Goal: Complete application form

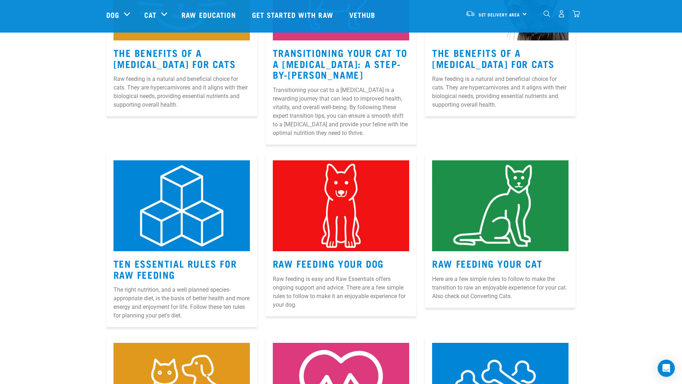
scroll to position [215, 0]
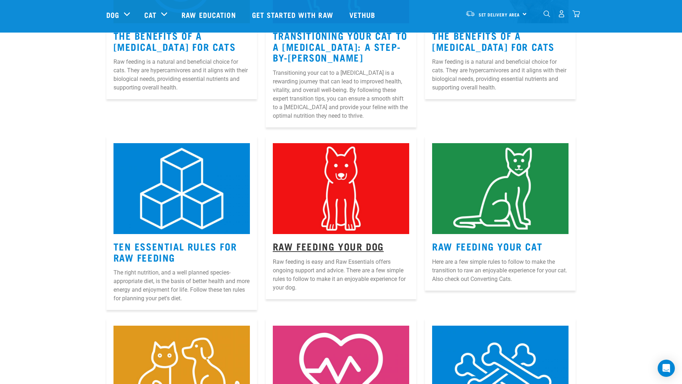
click at [349, 245] on link "Raw Feeding Your Dog" at bounding box center [328, 246] width 111 height 5
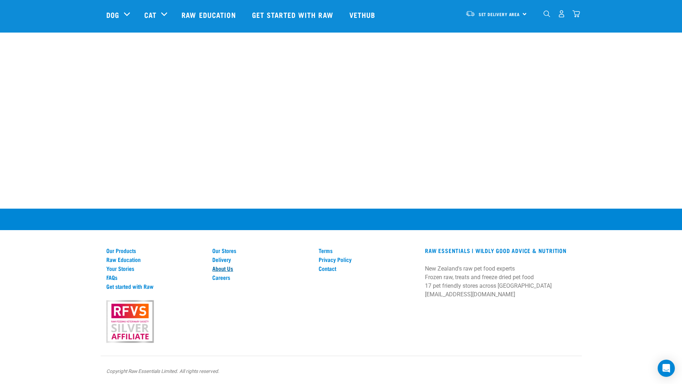
scroll to position [1064, 0]
click at [120, 259] on link "Raw Education" at bounding box center [155, 259] width 98 height 6
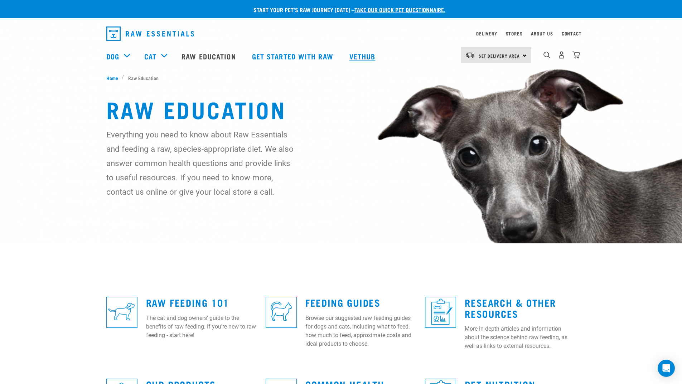
click at [365, 56] on link "Vethub" at bounding box center [363, 56] width 42 height 29
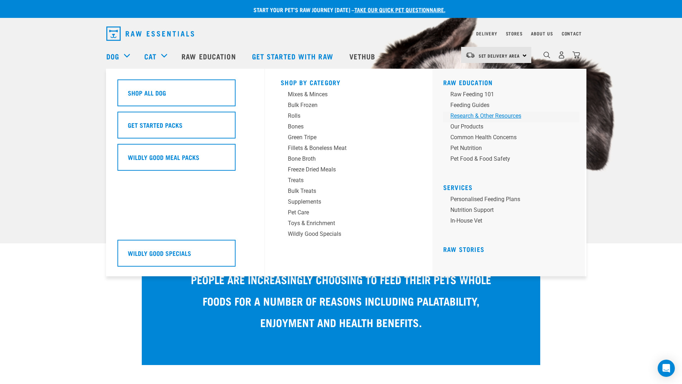
click at [459, 115] on div "Research & Other Resources" at bounding box center [507, 116] width 112 height 9
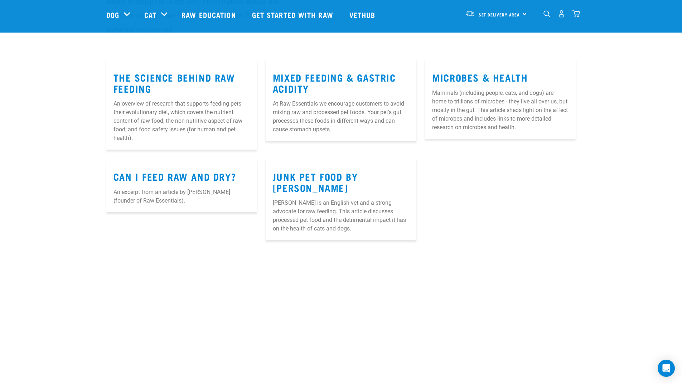
scroll to position [107, 0]
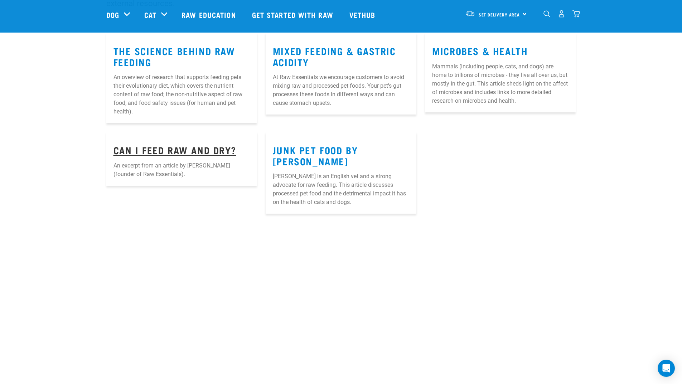
click at [159, 148] on link "Can I Feed Raw and Dry?" at bounding box center [175, 149] width 123 height 5
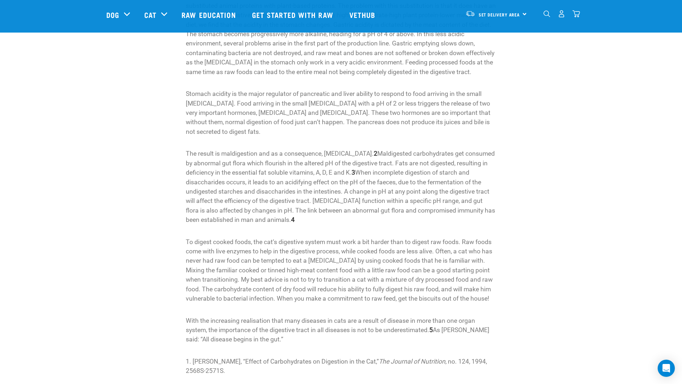
scroll to position [430, 0]
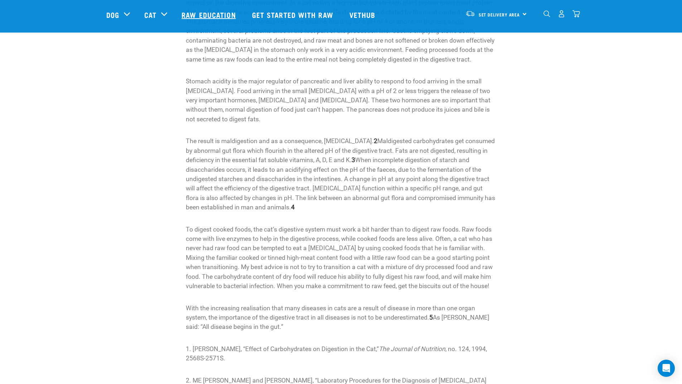
click at [214, 16] on link "Raw Education" at bounding box center [209, 14] width 70 height 29
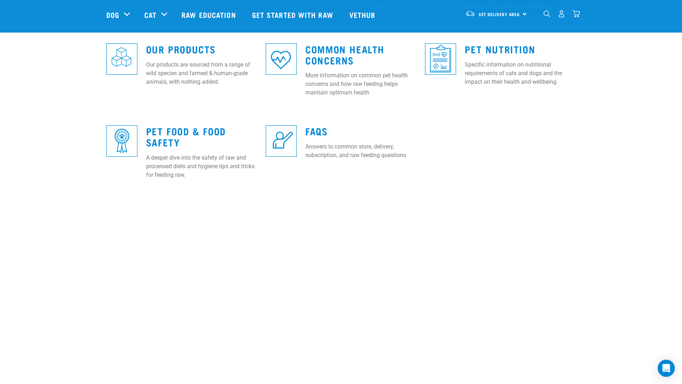
scroll to position [322, 0]
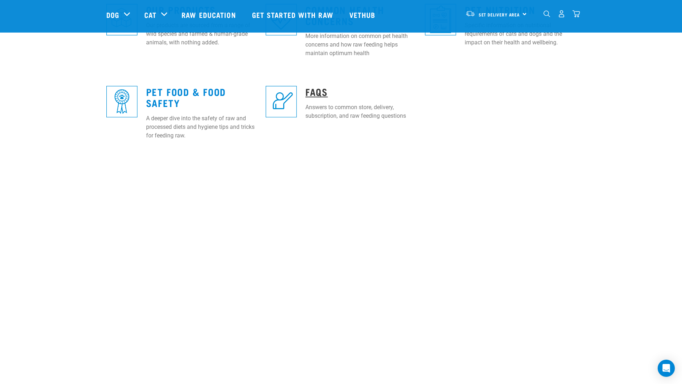
click at [314, 91] on link "FAQs" at bounding box center [317, 91] width 22 height 5
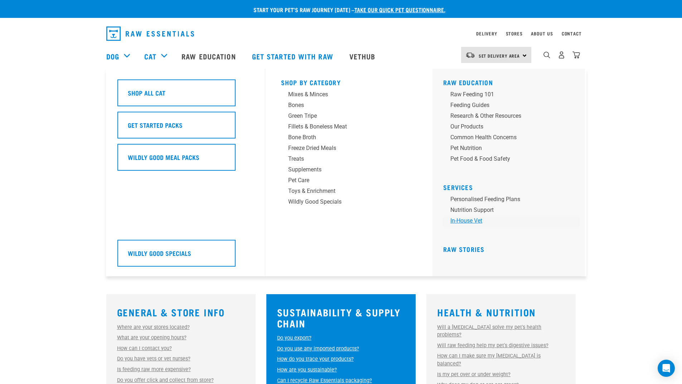
click at [465, 221] on link "In-house vet" at bounding box center [511, 222] width 136 height 11
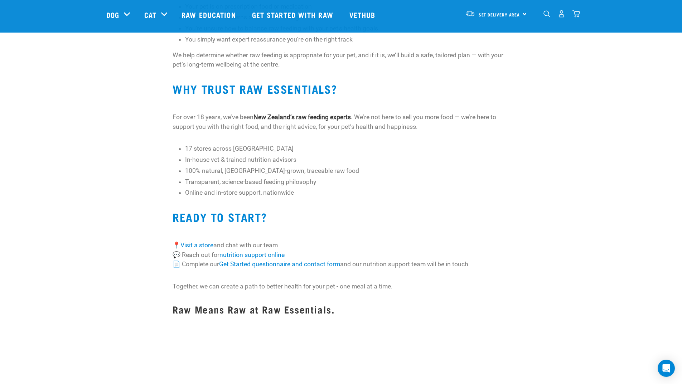
scroll to position [609, 0]
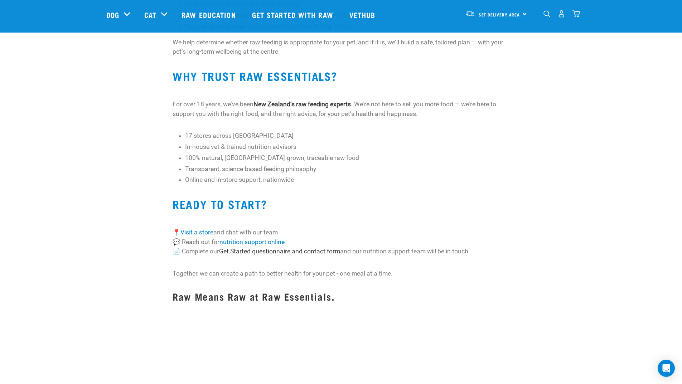
click at [267, 250] on link "Get Started questionnaire and contact form" at bounding box center [279, 251] width 121 height 7
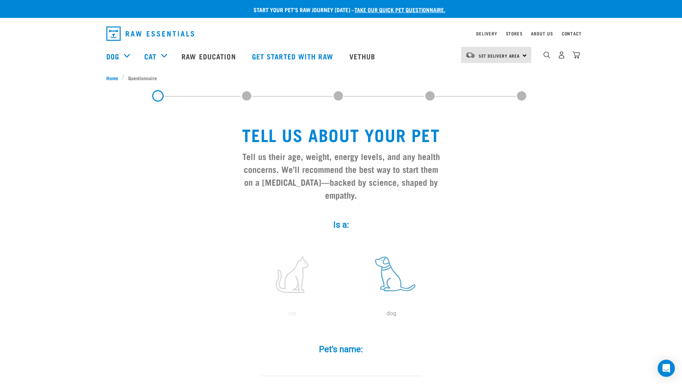
click at [393, 263] on label at bounding box center [392, 274] width 97 height 61
click at [342, 316] on input "radio" at bounding box center [342, 316] width 0 height 0
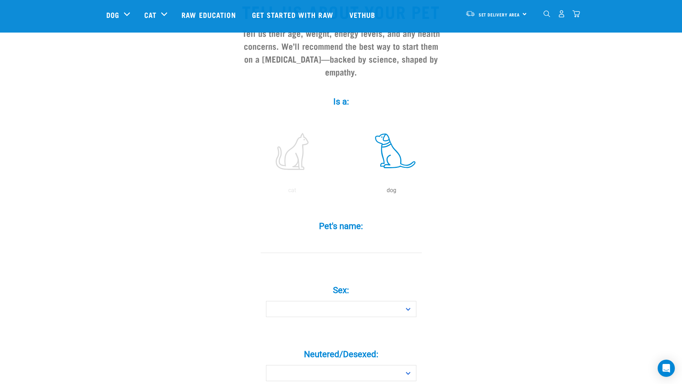
scroll to position [72, 0]
click at [313, 236] on input "Pet's name: *" at bounding box center [341, 244] width 161 height 16
type input "[PERSON_NAME]"
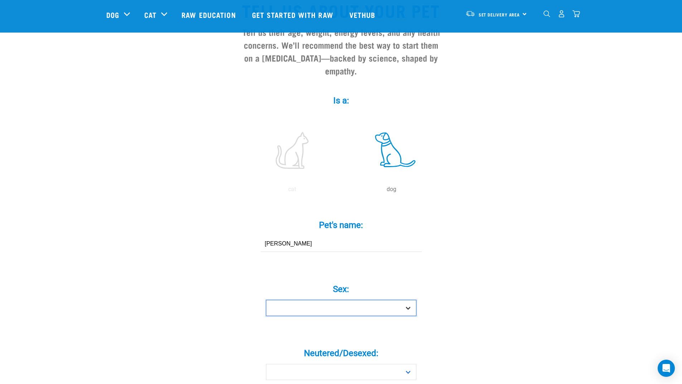
click at [291, 300] on select "Boy Girl" at bounding box center [341, 308] width 150 height 16
select select "girl"
click at [266, 300] on select "Boy Girl" at bounding box center [341, 308] width 150 height 16
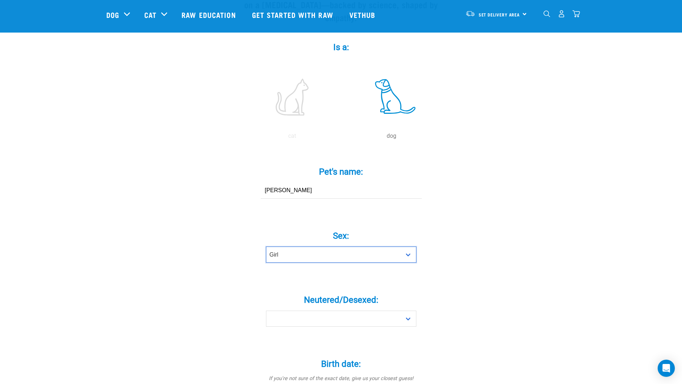
scroll to position [143, 0]
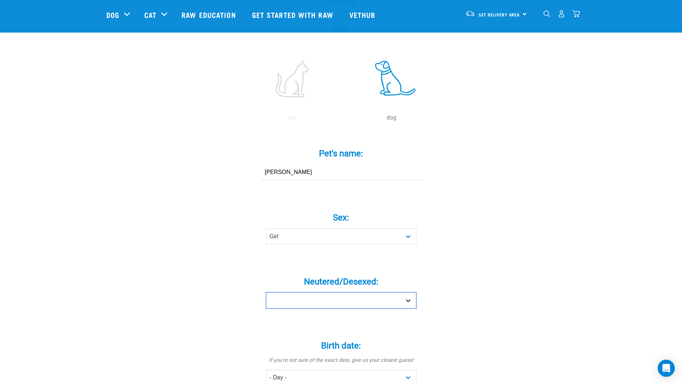
click at [307, 293] on select "Yes No" at bounding box center [341, 301] width 150 height 16
select select "yes"
click at [266, 293] on select "Yes No" at bounding box center [341, 301] width 150 height 16
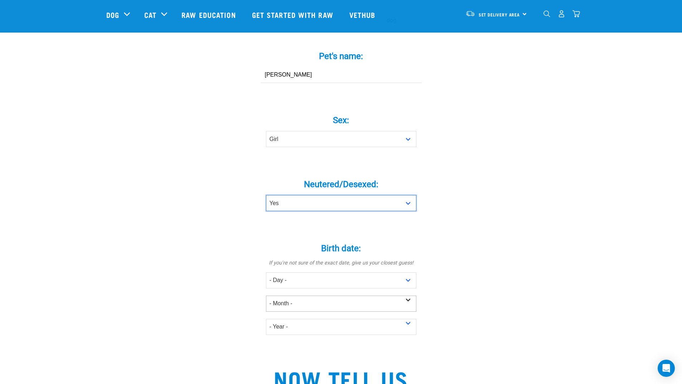
scroll to position [251, 0]
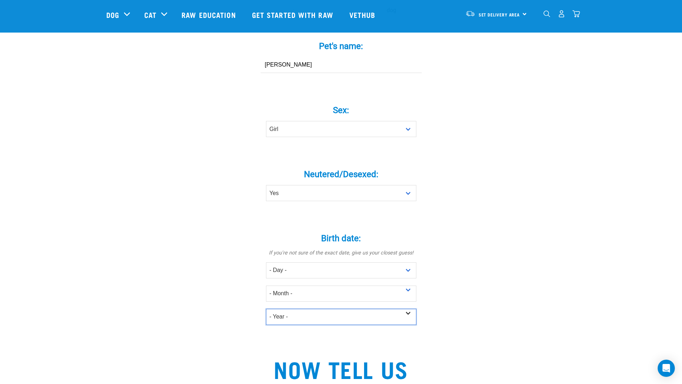
click at [289, 309] on select "- Year - 2025 2024 2023 2022 2021 2020 2019 2018 2017 2016 2015 2014 2013 2012" at bounding box center [341, 317] width 150 height 16
select select "2022"
click at [266, 309] on select "- Year - 2025 2024 2023 2022 2021 2020 2019 2018 2017 2016 2015 2014 2013 2012" at bounding box center [341, 317] width 150 height 16
click at [289, 286] on select "- Month - January February March April May June July August September October N…" at bounding box center [341, 294] width 150 height 16
select select "June"
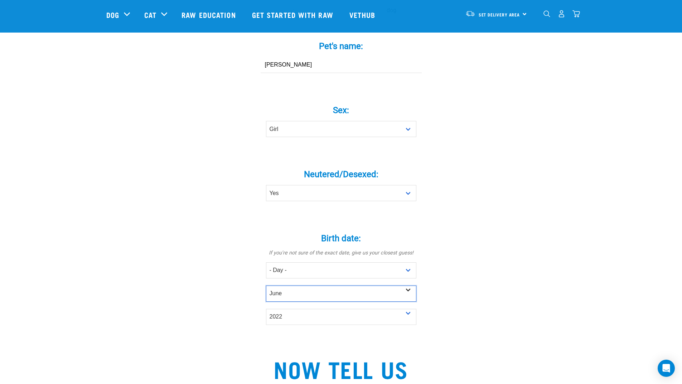
click at [266, 286] on select "- Month - January February March April May June July August September October N…" at bounding box center [341, 294] width 150 height 16
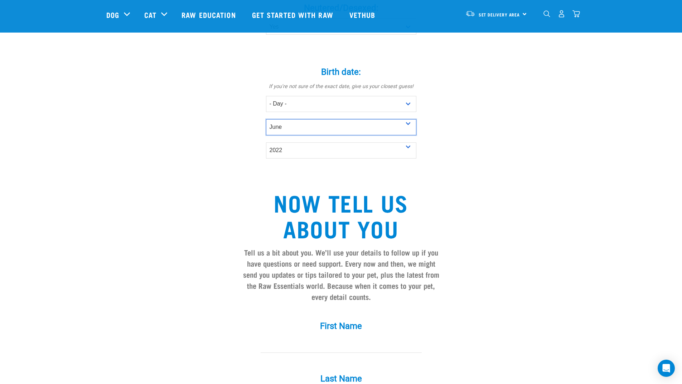
scroll to position [430, 0]
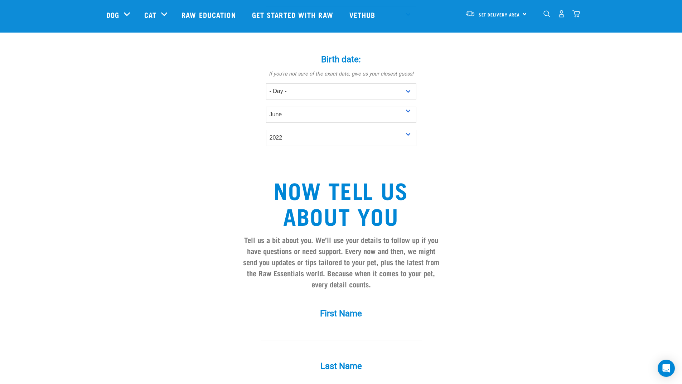
click at [306, 310] on div "First Name *" at bounding box center [341, 320] width 215 height 42
click at [335, 307] on label "First Name *" at bounding box center [341, 313] width 215 height 13
click at [335, 325] on input "First Name *" at bounding box center [341, 333] width 161 height 16
type input "Gillian"
type input "Meier"
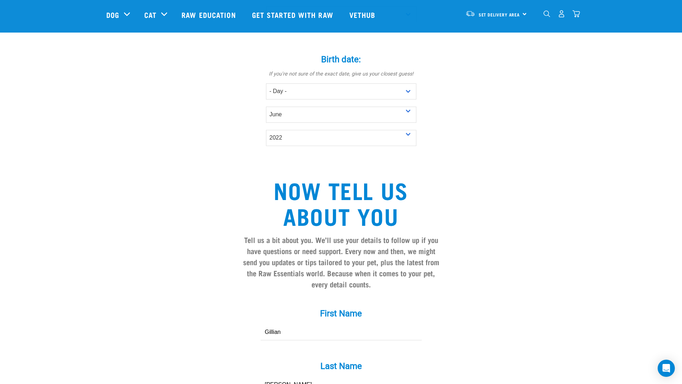
type input "themeiersnz@gmail.com"
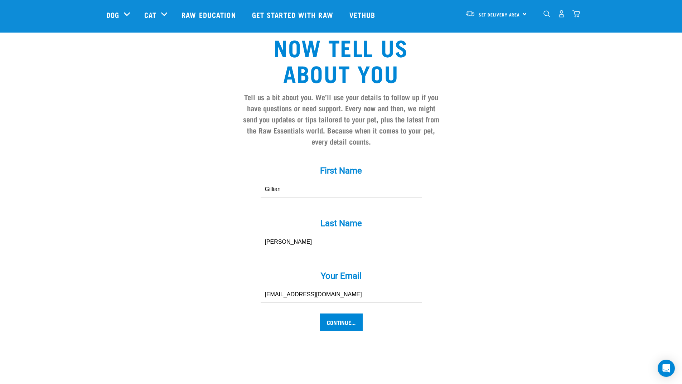
scroll to position [573, 0]
click at [337, 313] on input "Continue..." at bounding box center [341, 321] width 43 height 17
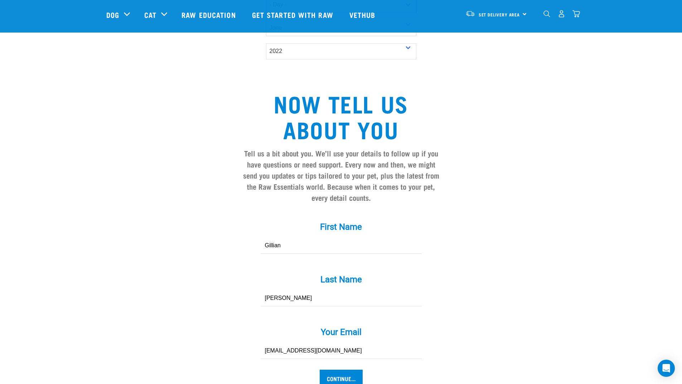
scroll to position [529, 0]
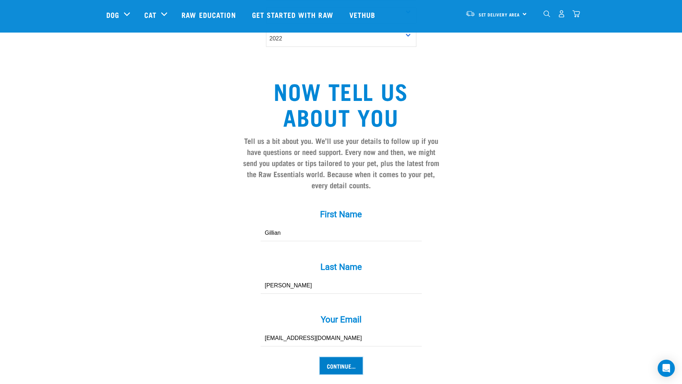
click at [339, 358] on input "Continue..." at bounding box center [341, 366] width 43 height 17
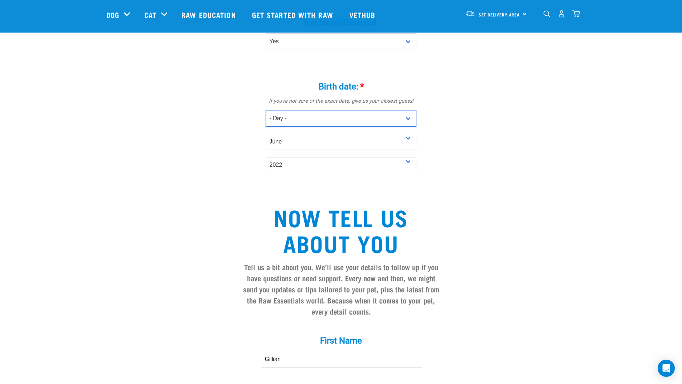
scroll to position [386, 0]
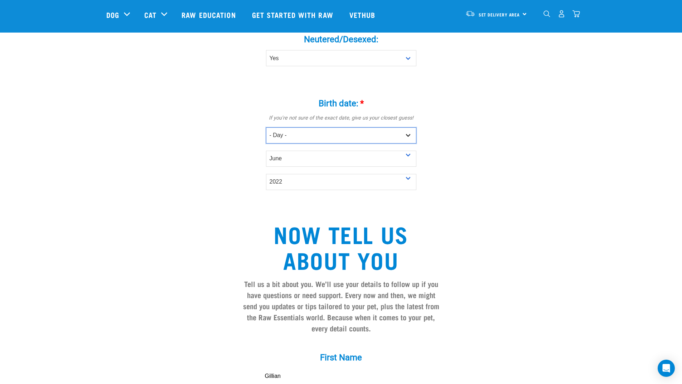
click at [273, 128] on select "- Day - 1 2 3 4 5 6 7 8 9 10 11 12 13 14 15 16 17 18 19 20 21 22 23 24 25 26 27" at bounding box center [341, 136] width 150 height 16
select select "1"
click at [266, 128] on select "- Day - 1 2 3 4 5 6 7 8 9 10 11 12 13 14 15 16 17 18 19 20 21 22 23 24 25 26 27" at bounding box center [341, 136] width 150 height 16
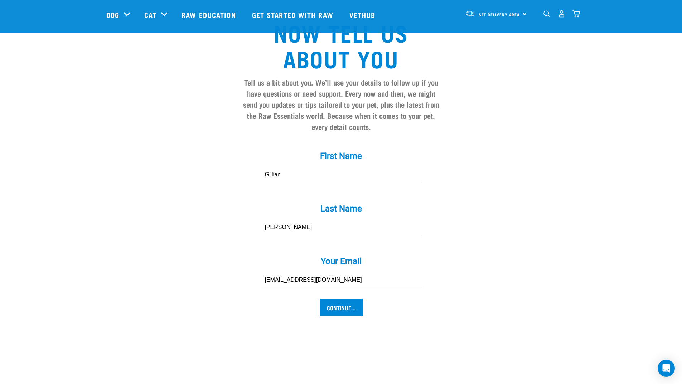
scroll to position [601, 0]
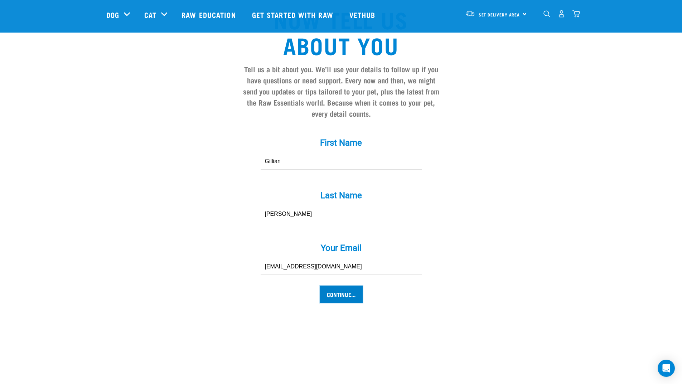
click at [336, 286] on input "Continue..." at bounding box center [341, 294] width 43 height 17
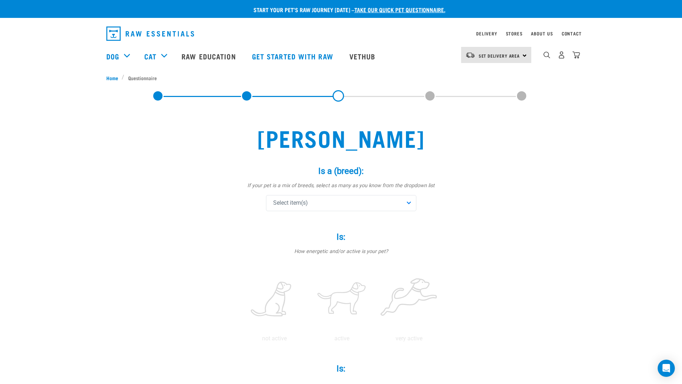
click at [385, 201] on div "Select item(s)" at bounding box center [341, 203] width 150 height 16
click at [298, 247] on span "Cavoodle" at bounding box center [347, 247] width 128 height 7
click at [342, 298] on label at bounding box center [342, 299] width 64 height 61
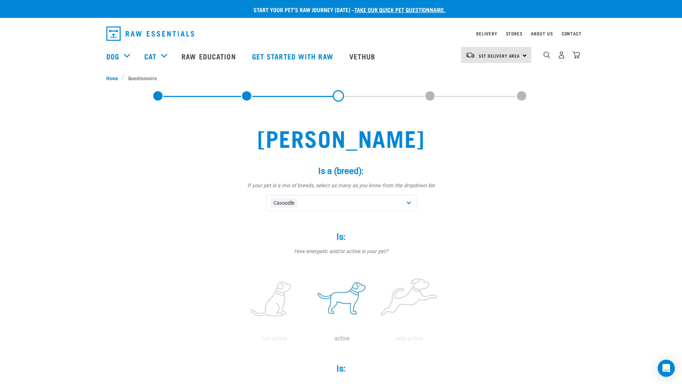
click at [308, 341] on input "radio" at bounding box center [308, 341] width 0 height 0
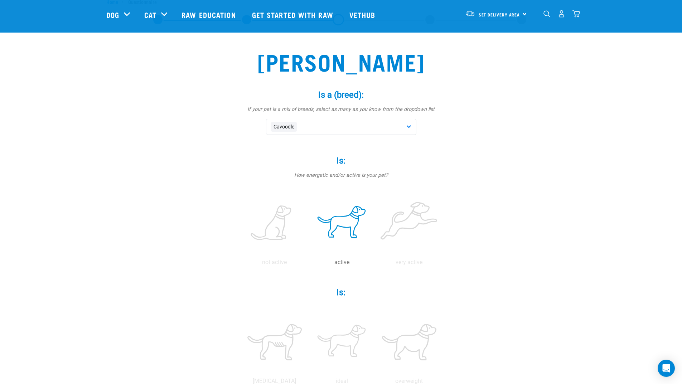
scroll to position [72, 0]
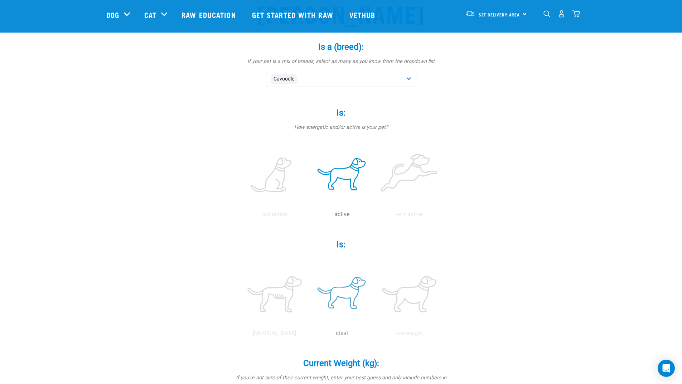
click at [336, 292] on label at bounding box center [342, 294] width 64 height 61
click at [308, 335] on input "radio" at bounding box center [308, 335] width 0 height 0
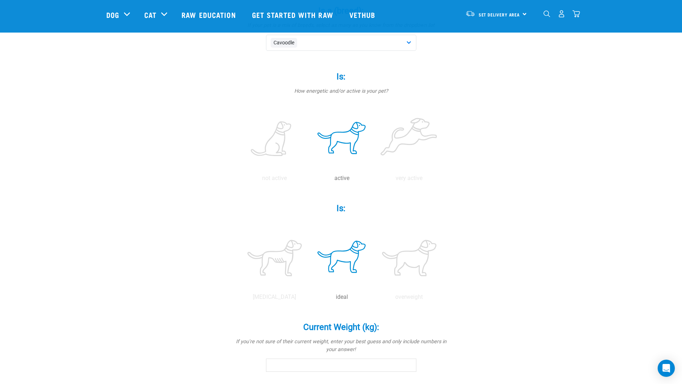
scroll to position [143, 0]
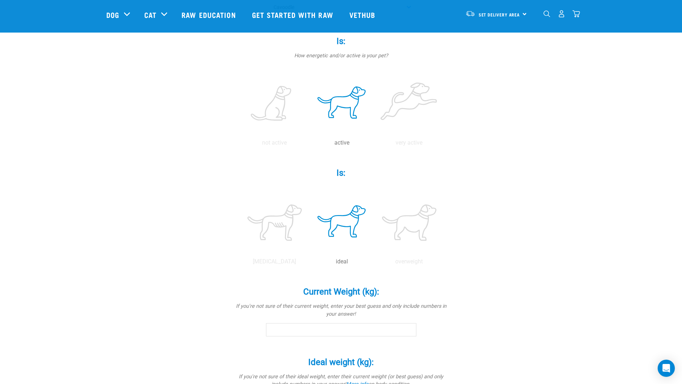
click at [282, 330] on input "Current Weight (kg): *" at bounding box center [341, 329] width 150 height 13
type input "8"
click at [437, 332] on div "Current Weight (kg): * If you're not sure of their current weight, enter your b…" at bounding box center [341, 307] width 215 height 60
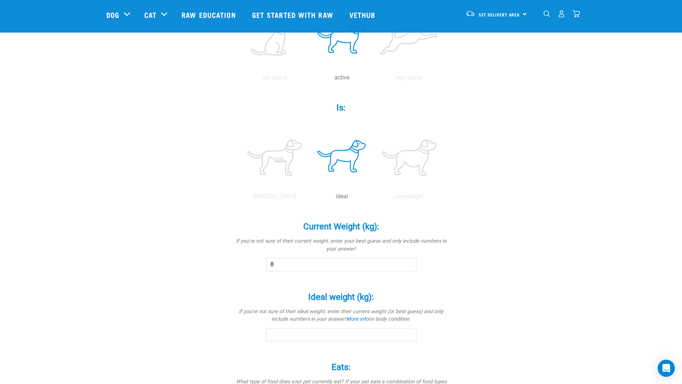
scroll to position [215, 0]
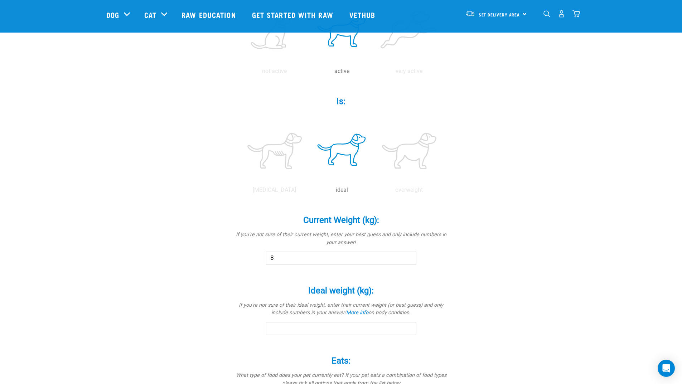
click at [284, 323] on input "Ideal weight (kg): *" at bounding box center [341, 328] width 150 height 13
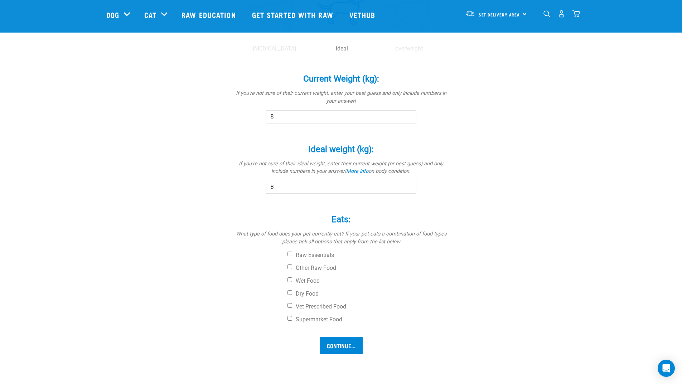
scroll to position [358, 0]
type input "8"
click at [289, 290] on input "Dry Food" at bounding box center [290, 291] width 5 height 5
checkbox input "true"
click at [332, 343] on input "Continue..." at bounding box center [341, 343] width 43 height 17
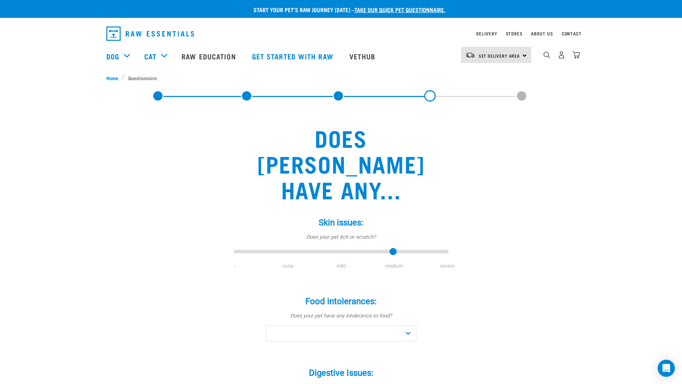
type input "3"
click at [393, 247] on input "range" at bounding box center [341, 252] width 215 height 10
click at [407, 326] on select "No Yes" at bounding box center [341, 334] width 150 height 16
select select "yes"
click at [266, 326] on select "No Yes" at bounding box center [341, 334] width 150 height 16
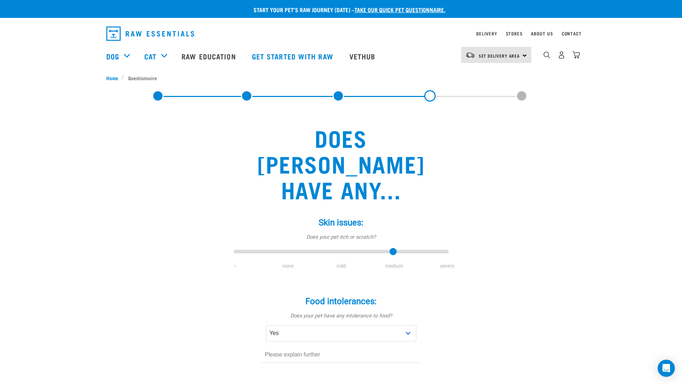
click at [265, 347] on input "text" at bounding box center [341, 355] width 161 height 16
type input "r"
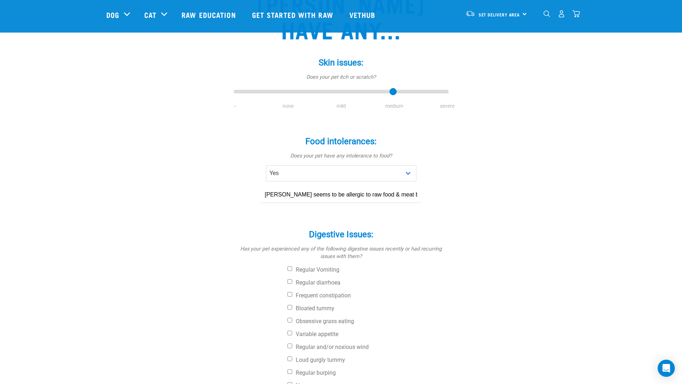
click at [416, 187] on input "Rosie seems to be allergic to raw food & meat based treats. We've had her since…" at bounding box center [341, 195] width 161 height 16
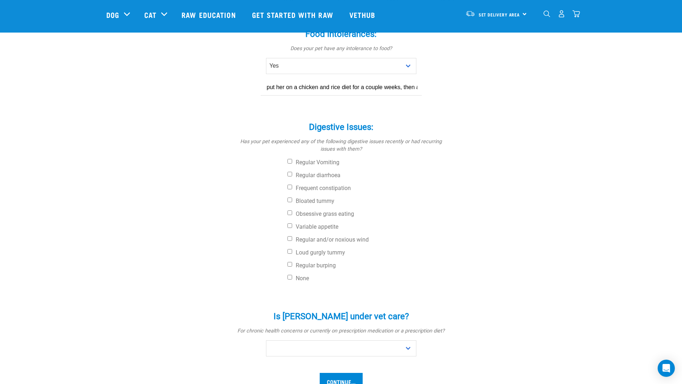
scroll to position [0, 1009]
click at [288, 80] on input "Rosie seems to be allergic to raw food & meat based treats. We've had her since…" at bounding box center [341, 88] width 161 height 16
click at [327, 80] on input "Rosie seems to be allergic to raw food & meat based treats. We've had her since…" at bounding box center [341, 88] width 161 height 16
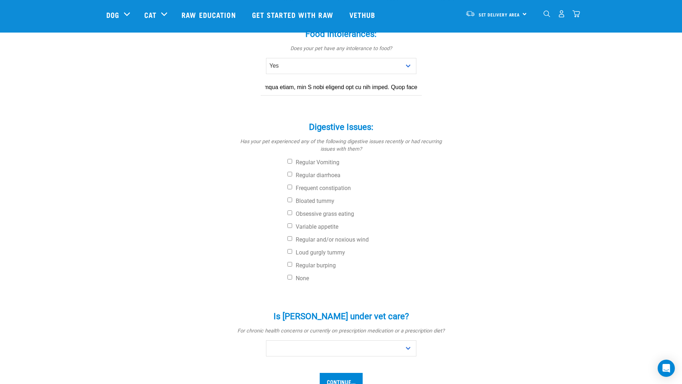
click at [386, 80] on input "text" at bounding box center [341, 88] width 161 height 16
click at [264, 80] on input "text" at bounding box center [341, 88] width 161 height 16
drag, startPoint x: 264, startPoint y: 62, endPoint x: 418, endPoint y: 62, distance: 154.4
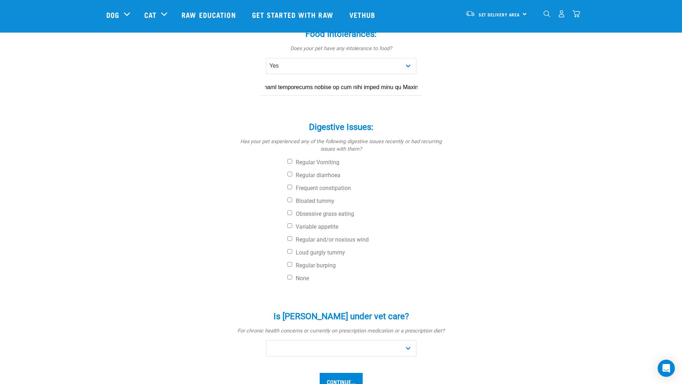
click at [418, 80] on input "text" at bounding box center [341, 88] width 161 height 16
click at [384, 80] on input "text" at bounding box center [341, 88] width 161 height 16
click at [332, 80] on input "text" at bounding box center [341, 88] width 161 height 16
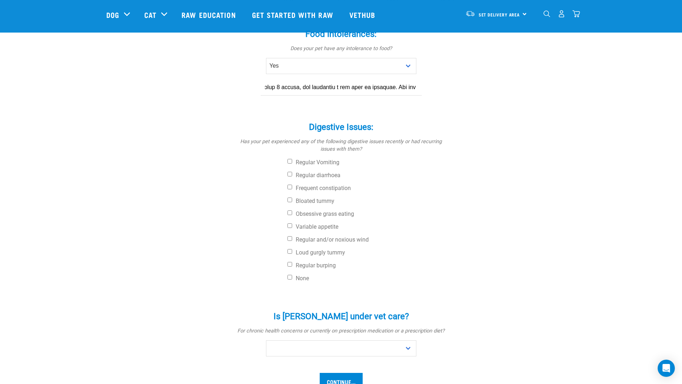
scroll to position [0, 752]
click at [409, 80] on input "text" at bounding box center [341, 88] width 161 height 16
click at [351, 80] on input "text" at bounding box center [341, 88] width 161 height 16
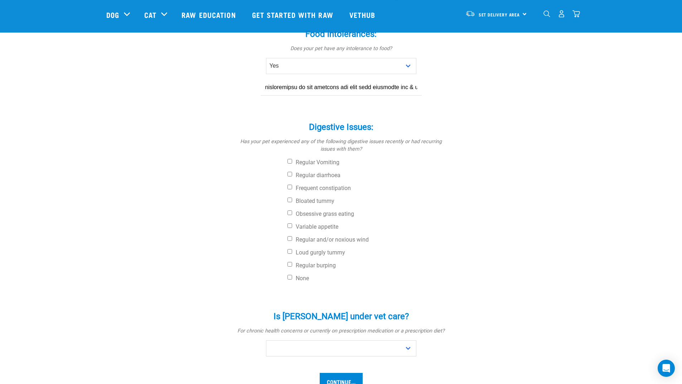
click at [287, 80] on input "text" at bounding box center [341, 88] width 161 height 16
click at [303, 80] on input "text" at bounding box center [341, 88] width 161 height 16
click at [364, 80] on input "text" at bounding box center [341, 88] width 161 height 16
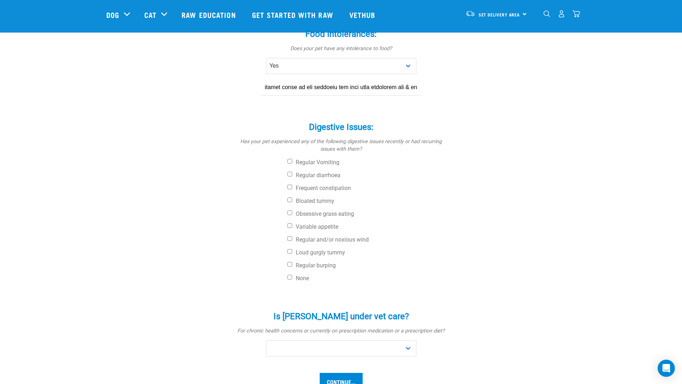
click at [325, 80] on input "text" at bounding box center [341, 88] width 161 height 16
click at [342, 80] on input "text" at bounding box center [341, 88] width 161 height 16
click at [359, 80] on input "text" at bounding box center [341, 88] width 161 height 16
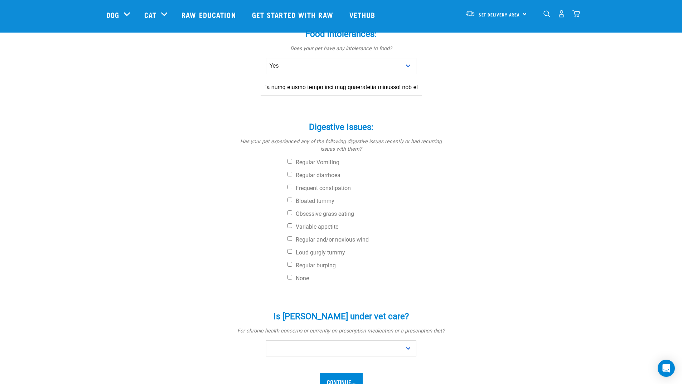
scroll to position [0, 3304]
click at [392, 80] on input "text" at bounding box center [341, 88] width 161 height 16
type input "Rosie seems to be allergic to raw food & meat based treats. We've had her since…"
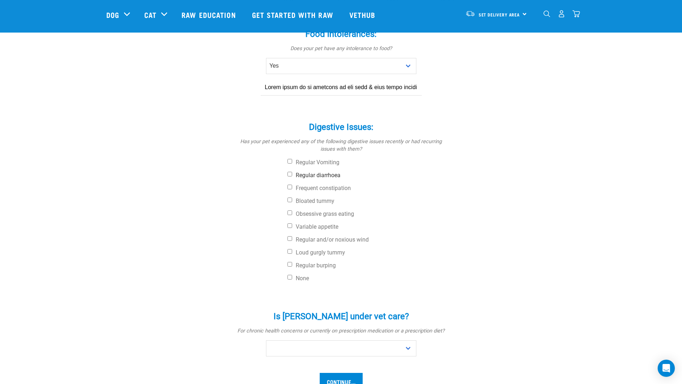
click at [291, 172] on input "Regular diarrhoea" at bounding box center [290, 174] width 5 height 5
checkbox input "true"
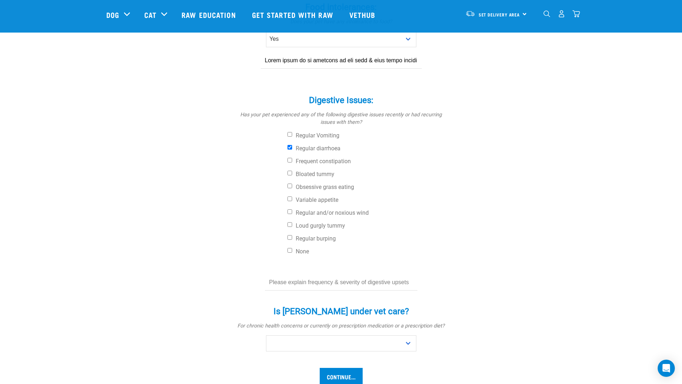
scroll to position [251, 0]
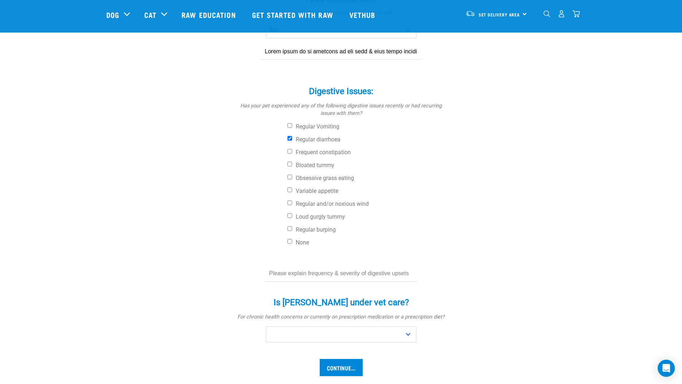
click at [269, 266] on input "text" at bounding box center [341, 274] width 153 height 16
click at [268, 266] on input "IAnswered above" at bounding box center [341, 274] width 153 height 16
type input "Answered above"
click at [313, 327] on select "No Yes" at bounding box center [341, 335] width 150 height 16
select select "no"
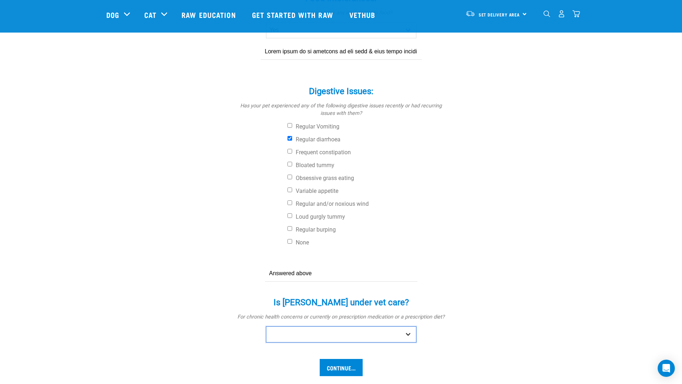
click at [266, 327] on select "No Yes" at bounding box center [341, 335] width 150 height 16
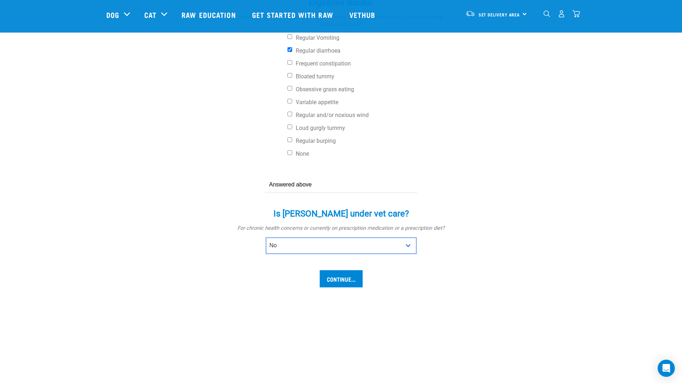
scroll to position [358, 0]
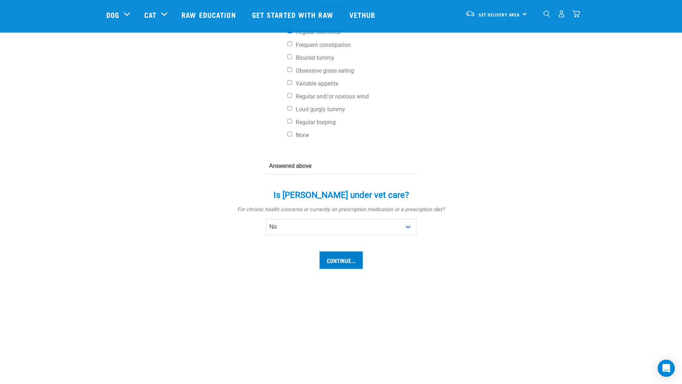
click at [337, 252] on input "Continue..." at bounding box center [341, 260] width 43 height 17
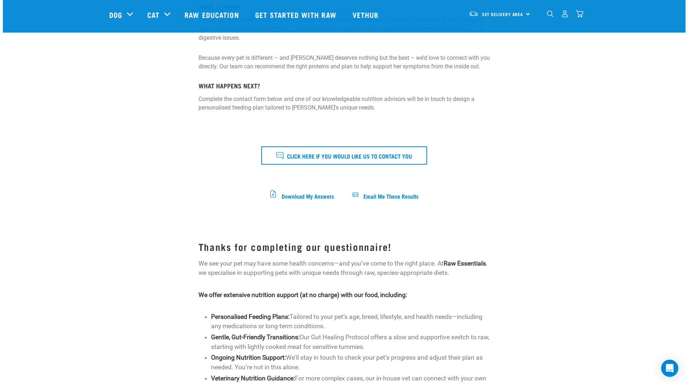
scroll to position [179, 0]
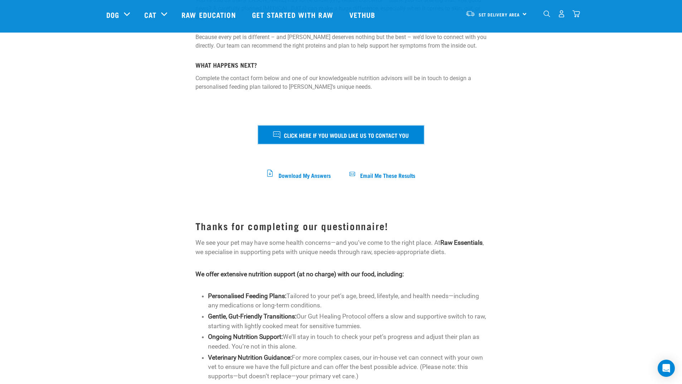
click at [307, 130] on span "Click here if you would like us to contact you" at bounding box center [346, 134] width 125 height 9
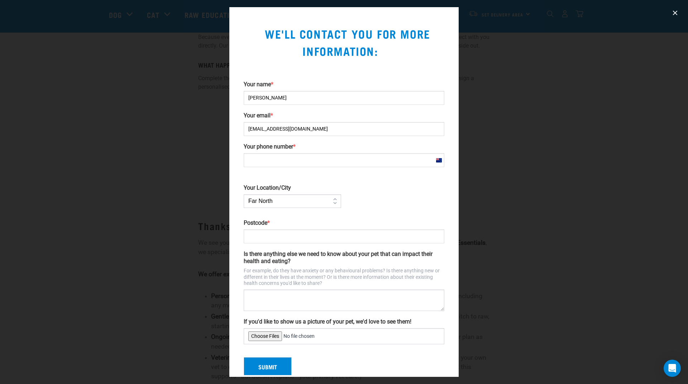
click at [277, 162] on input "Your phone number *" at bounding box center [344, 160] width 201 height 14
type input "+642102990212"
type input "3434"
click at [287, 199] on select "Far North Auckland Waikato Bay of Plenty Coromandel Taranaki Hawkes Bay/Gisborn…" at bounding box center [292, 202] width 97 height 14
select select "Waikato"
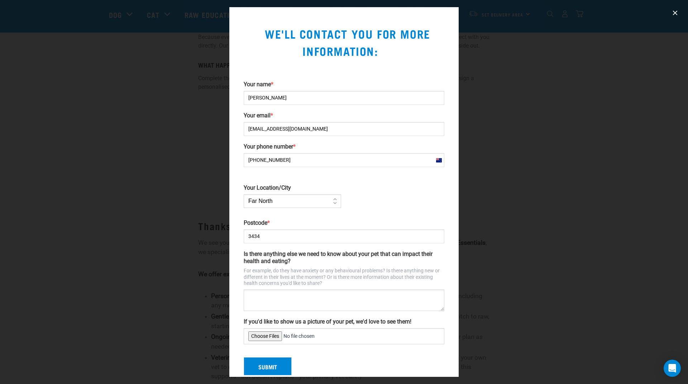
click at [244, 195] on select "Far North Auckland Waikato Bay of Plenty Coromandel Taranaki Hawkes Bay/Gisborn…" at bounding box center [292, 202] width 97 height 14
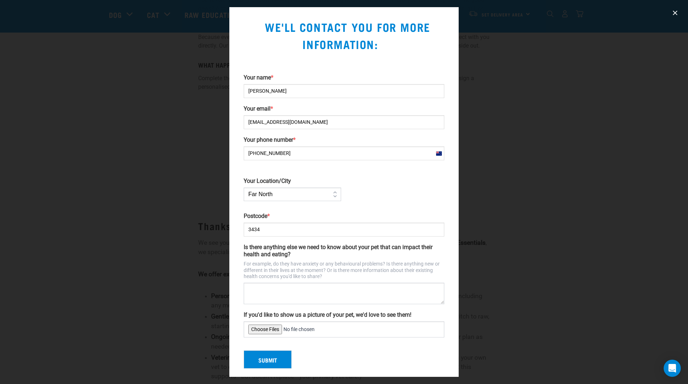
scroll to position [13, 0]
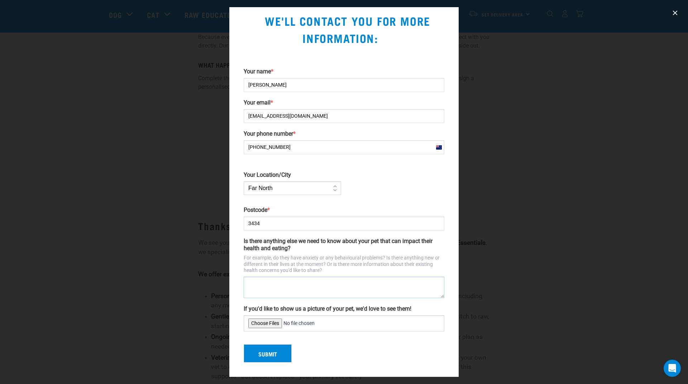
click at [255, 286] on textarea "Is there anything else we need to know about your pet that can impact their hea…" at bounding box center [344, 287] width 201 height 21
click at [265, 292] on textarea "Rosie is very reactive. Nothing new or different in her life atm. I think I've …" at bounding box center [344, 287] width 201 height 21
type textarea "Rosie is very reactive. Nothing new or different in her life atm. I think I've …"
click at [264, 351] on button "Submit" at bounding box center [268, 354] width 48 height 19
